Goal: Transaction & Acquisition: Purchase product/service

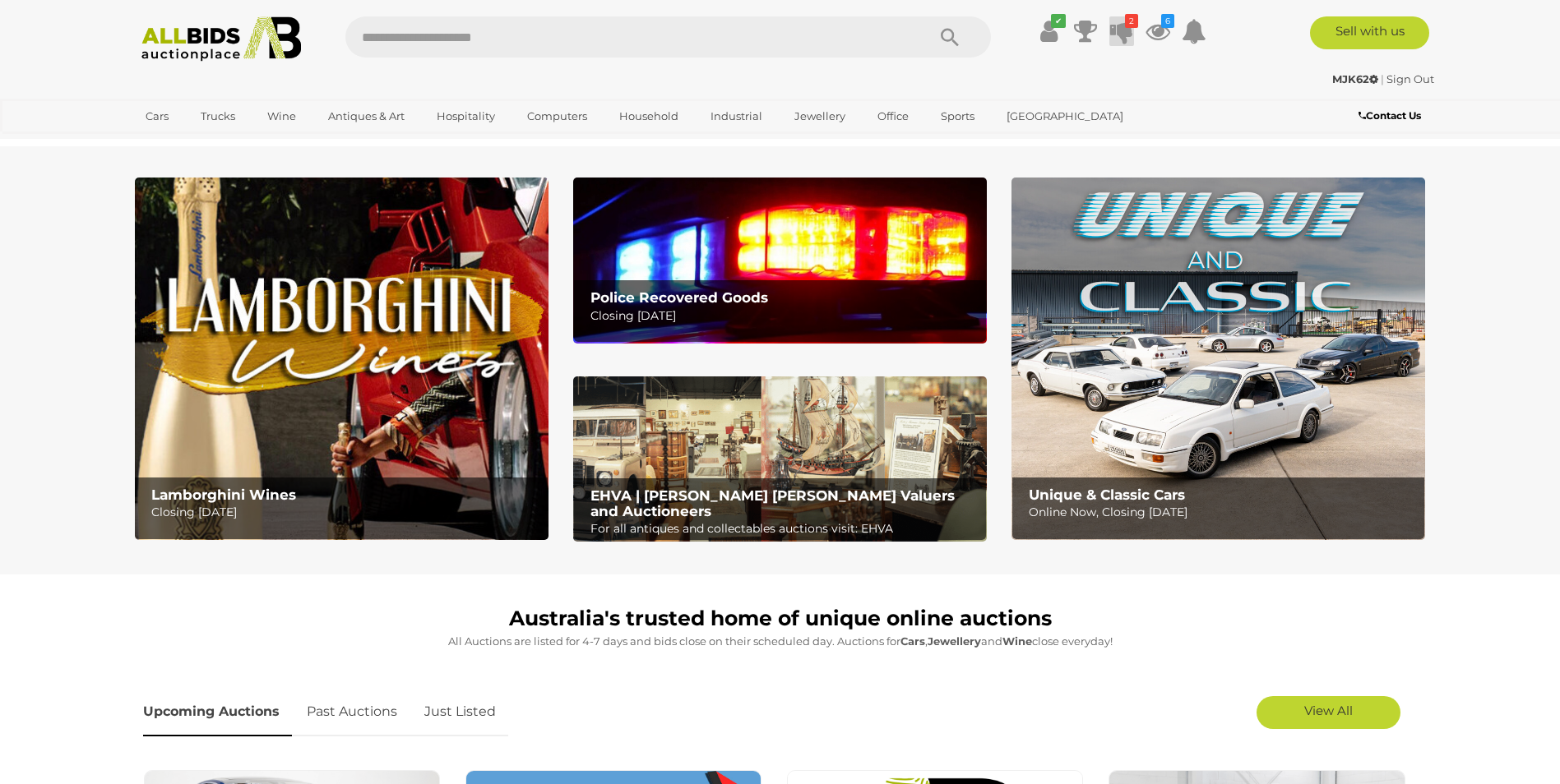
click at [1119, 30] on icon at bounding box center [1122, 32] width 23 height 30
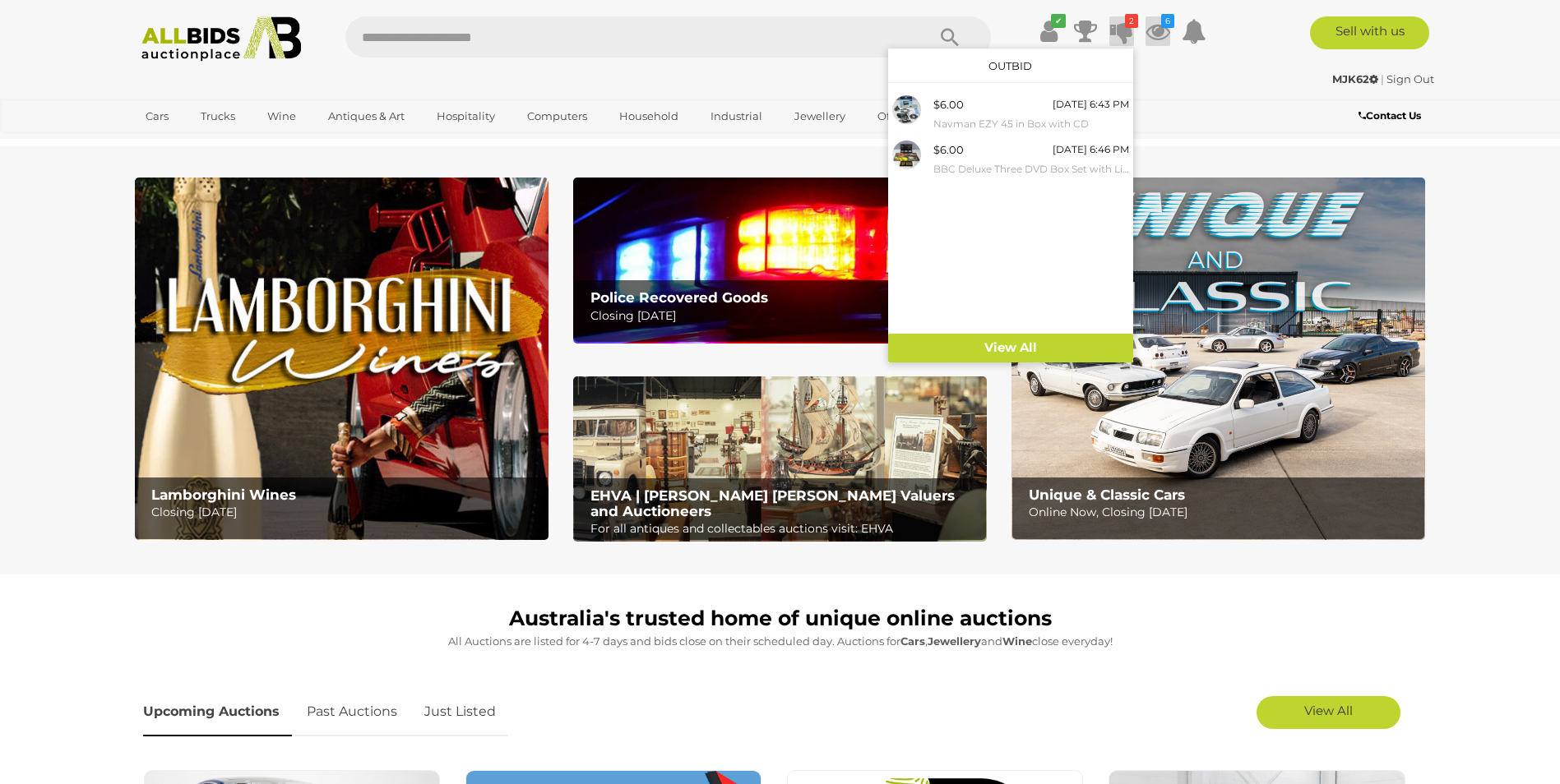
click at [1161, 32] on icon at bounding box center [1158, 32] width 24 height 30
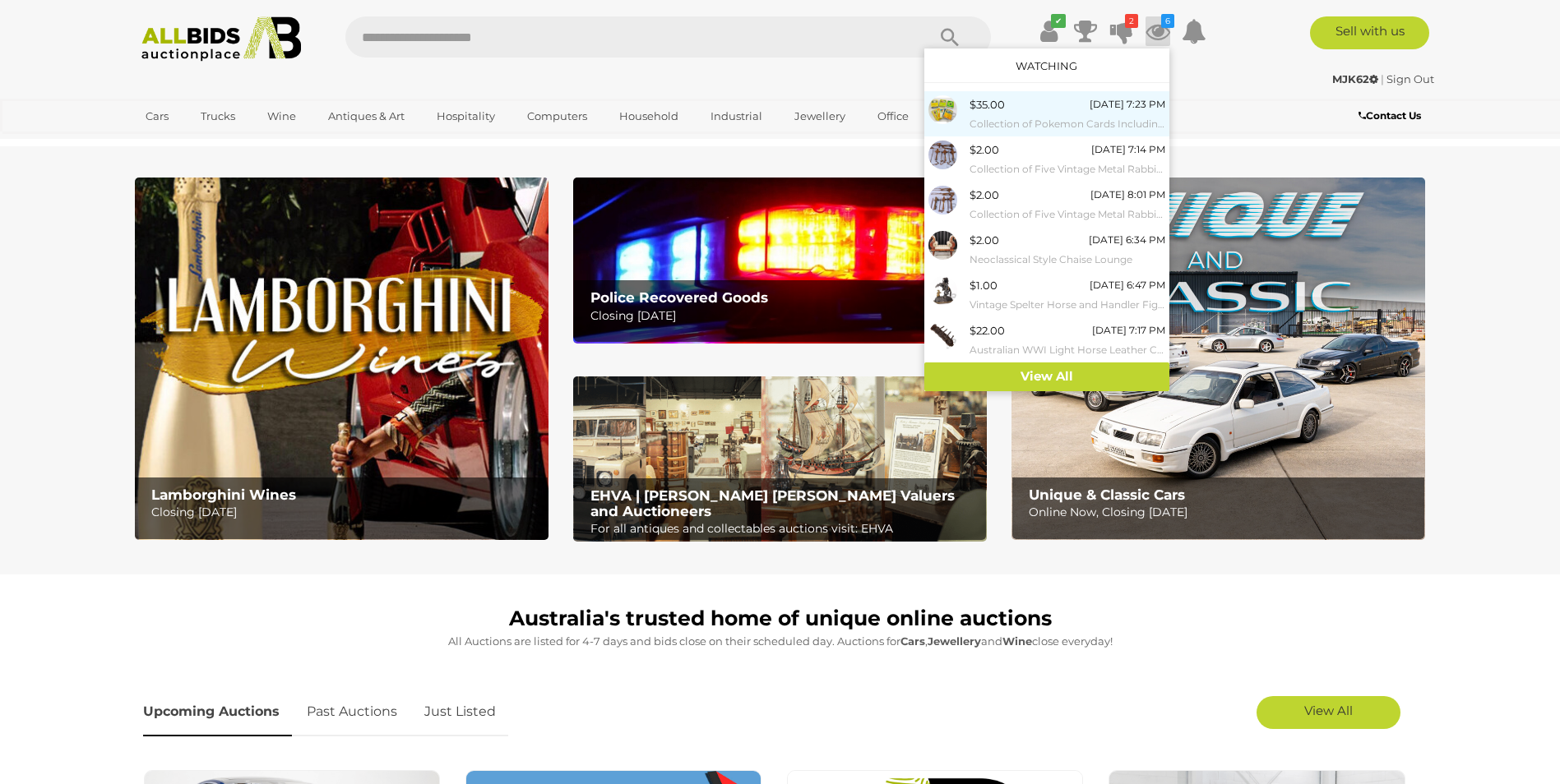
click at [1052, 115] on small "Collection of Pokemon Cards Including Energy, Trainer and Basics" at bounding box center [1068, 123] width 196 height 18
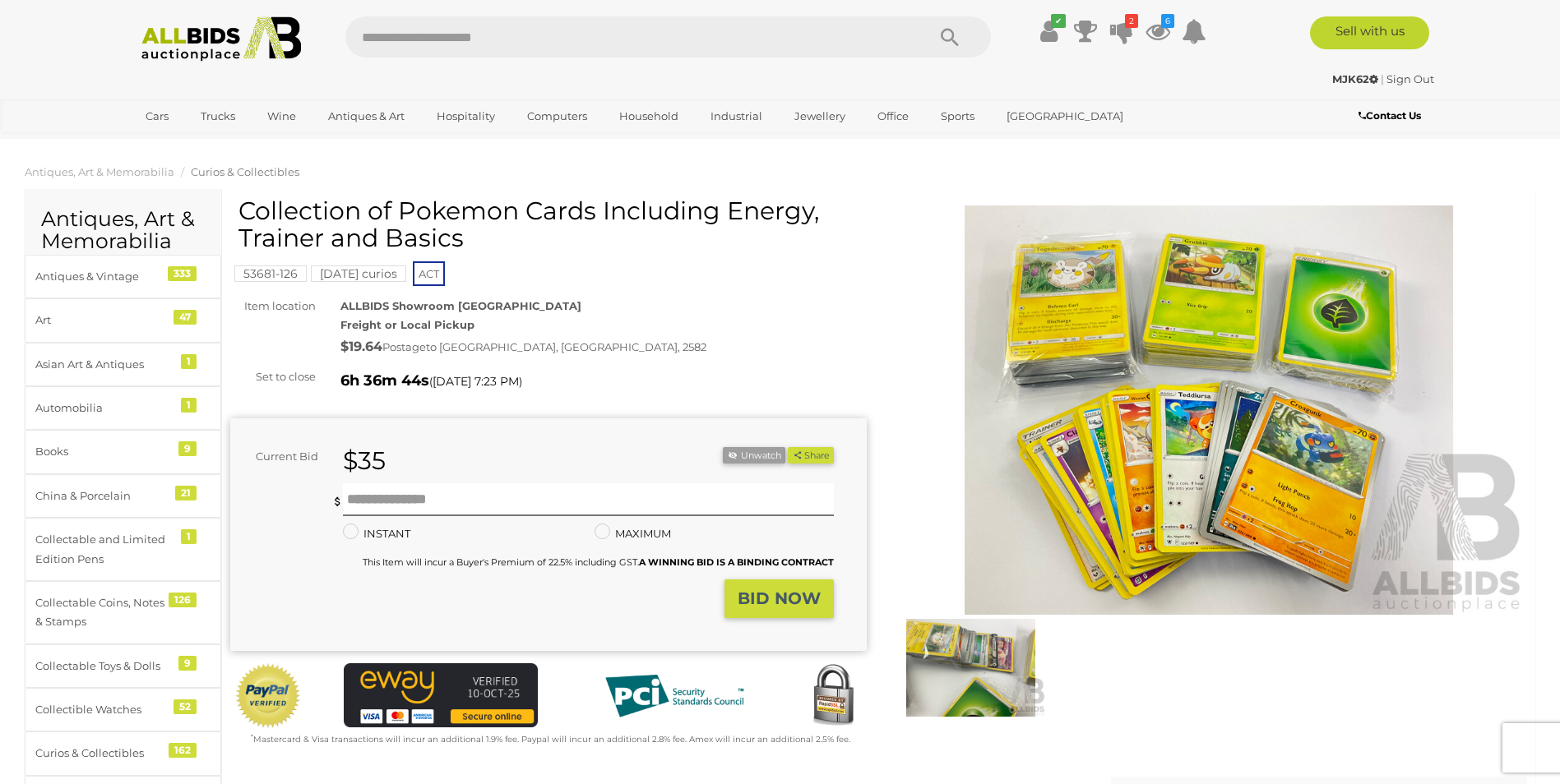
scroll to position [411, 0]
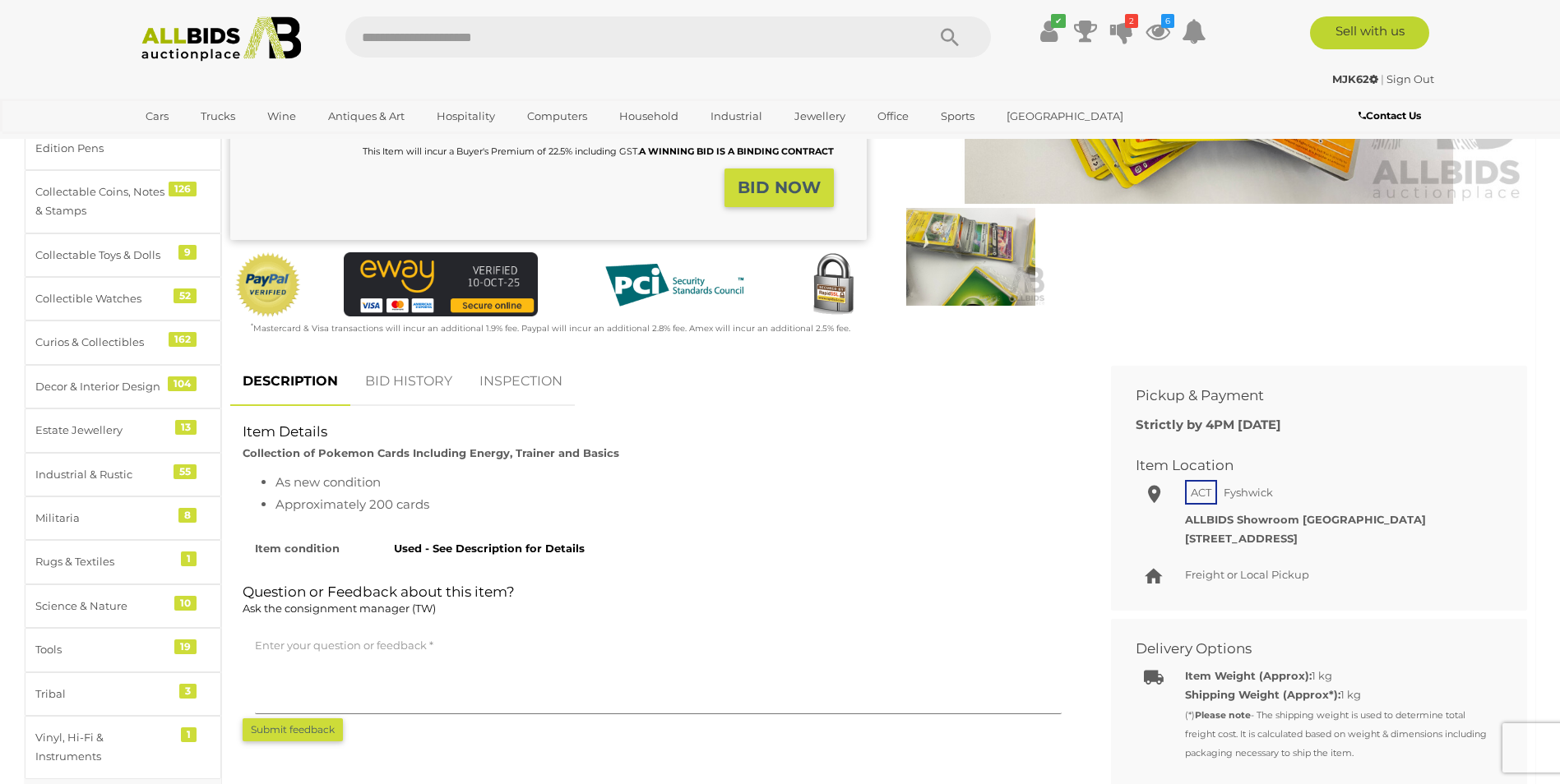
click at [426, 377] on link "BID HISTORY" at bounding box center [408, 382] width 112 height 48
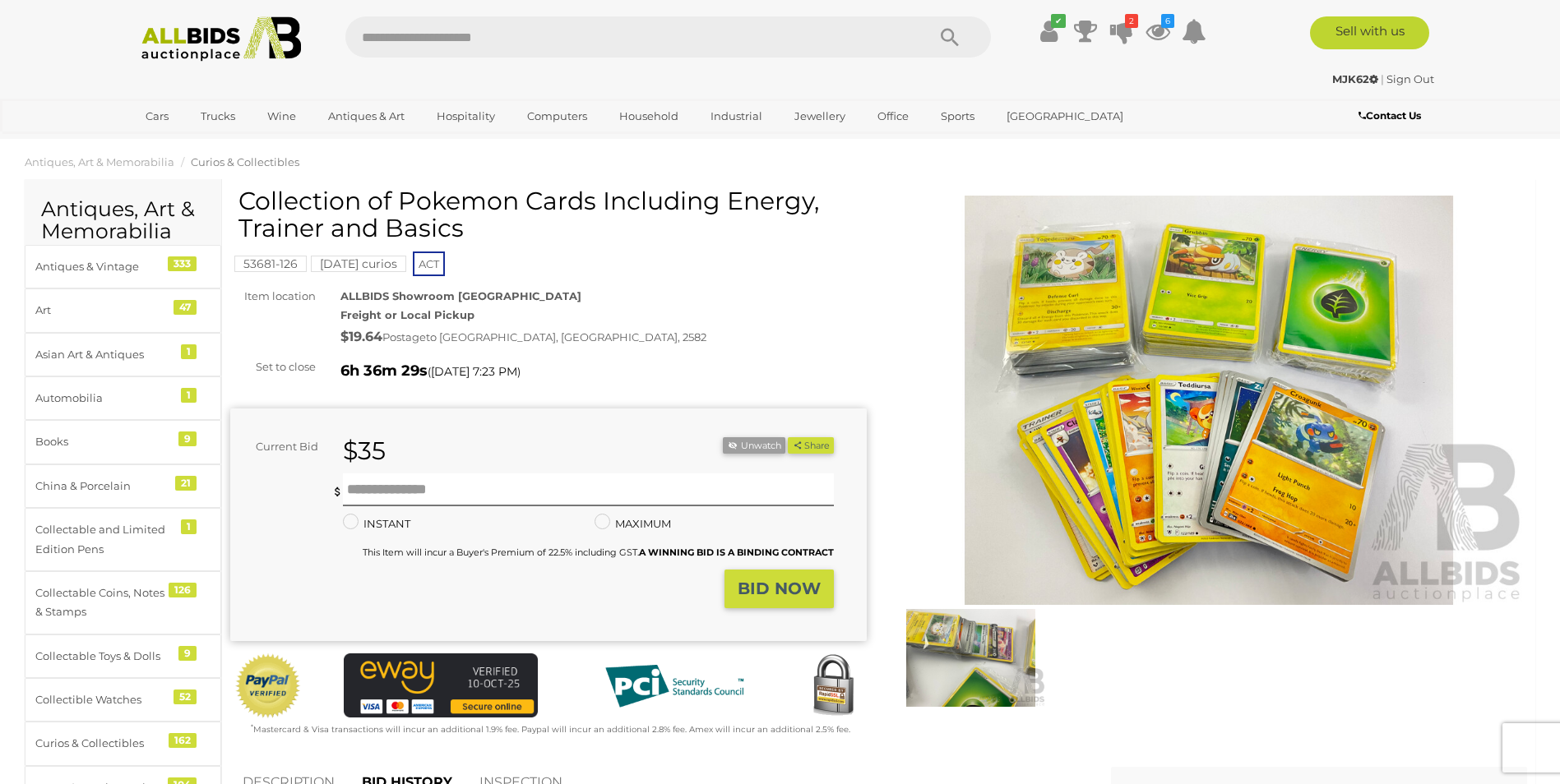
scroll to position [0, 0]
